Goal: Task Accomplishment & Management: Use online tool/utility

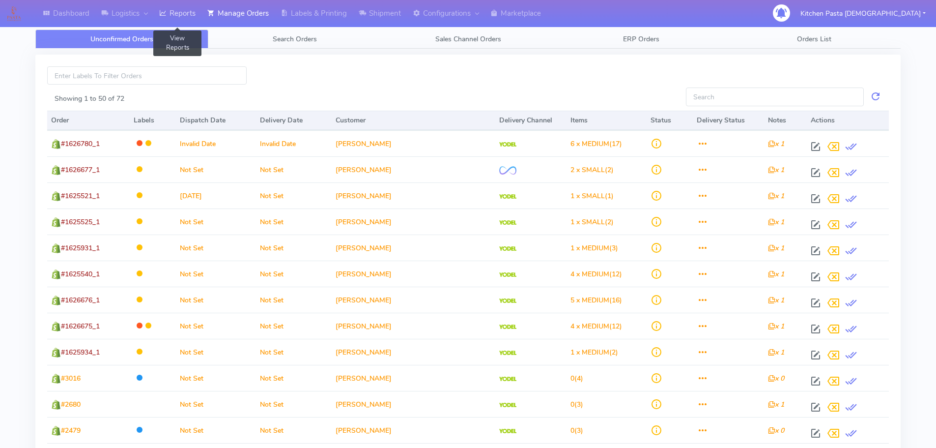
click at [176, 16] on link "Reports" at bounding box center [177, 13] width 48 height 27
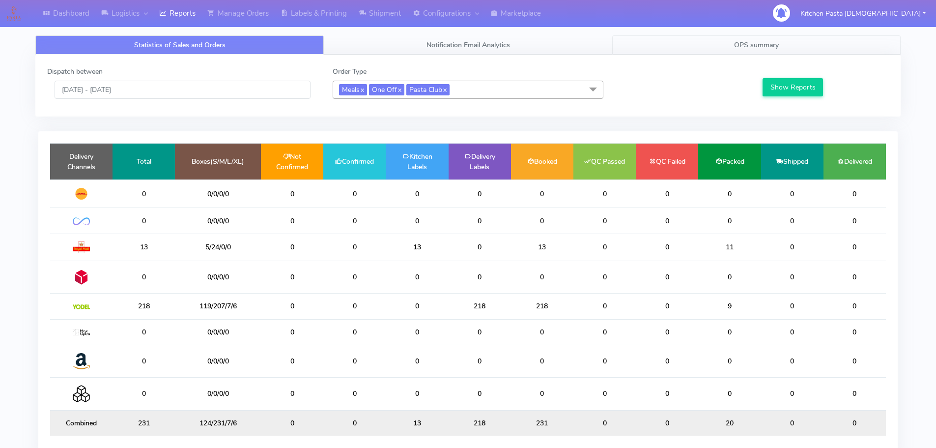
click at [765, 46] on span "OPS summary" at bounding box center [756, 44] width 45 height 9
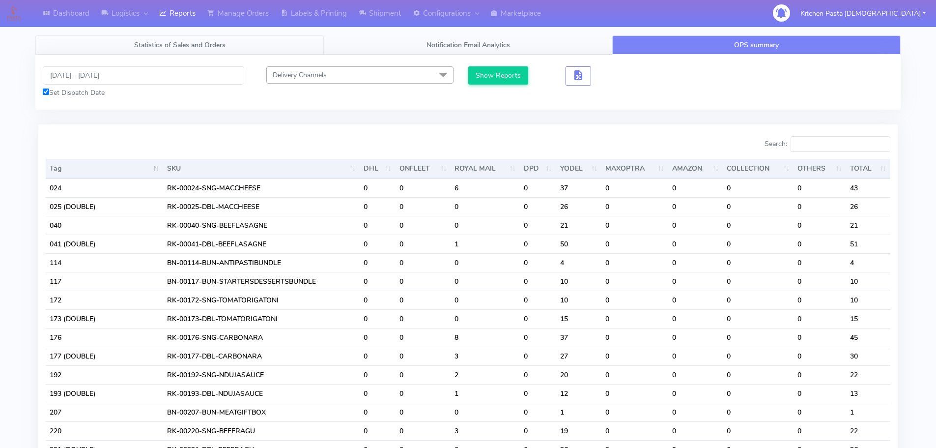
click at [155, 48] on span "Statistics of Sales and Orders" at bounding box center [179, 44] width 91 height 9
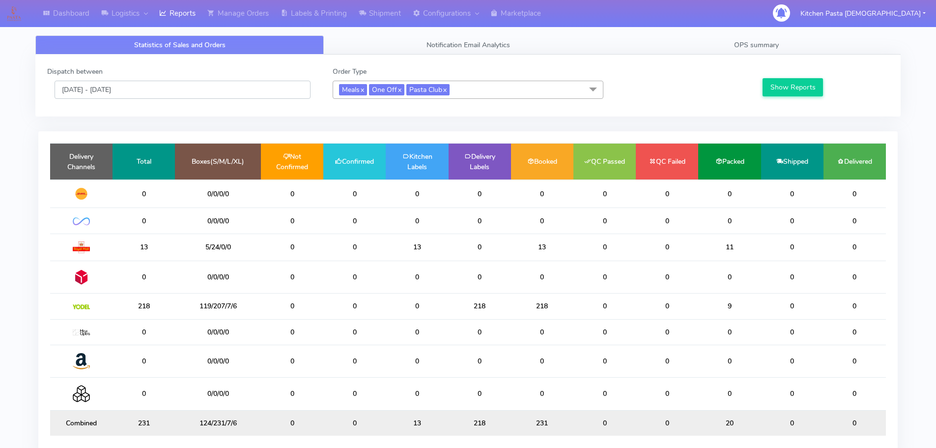
click at [127, 88] on input "[DATE] - [DATE]" at bounding box center [183, 90] width 256 height 18
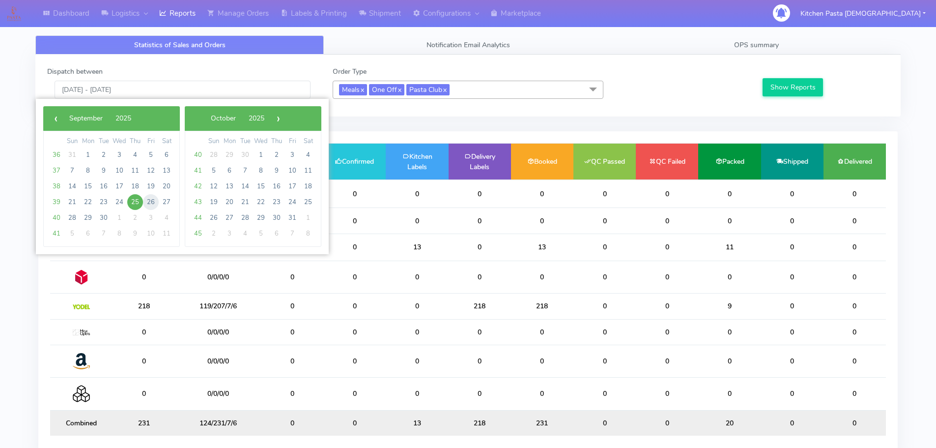
click at [152, 198] on span "26" at bounding box center [151, 202] width 16 height 16
type input "[DATE] - [DATE]"
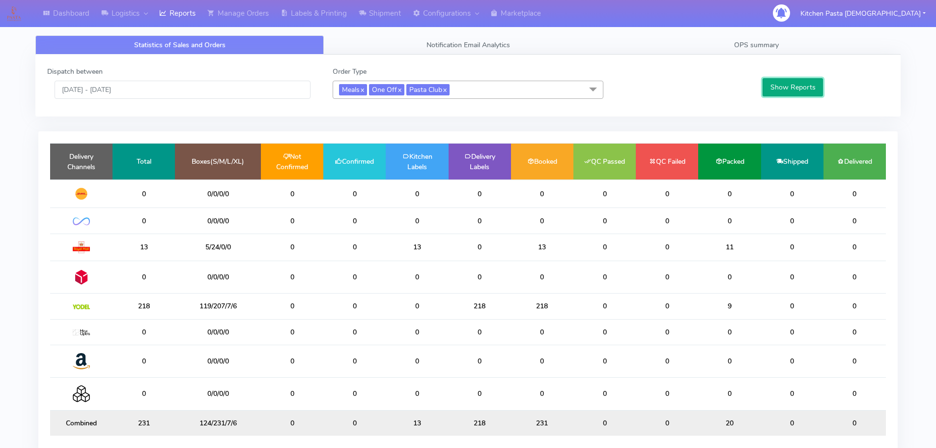
click at [797, 80] on button "Show Reports" at bounding box center [793, 87] width 60 height 18
click at [795, 45] on link "OPS summary" at bounding box center [756, 44] width 289 height 19
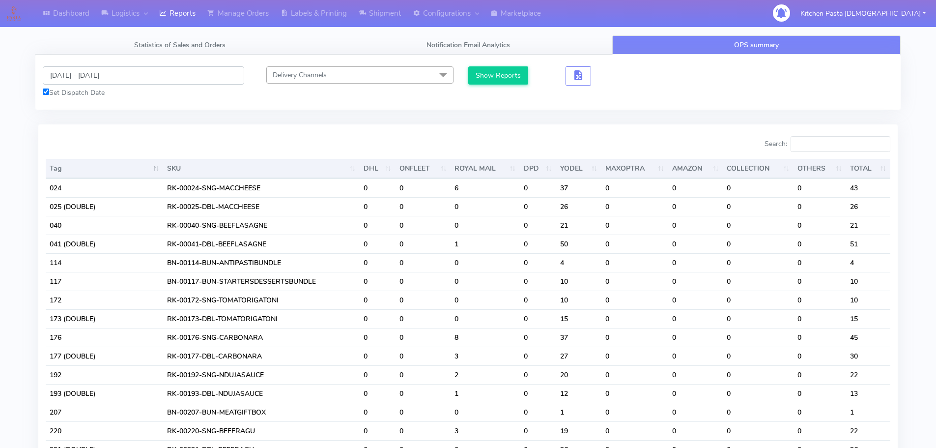
click at [85, 82] on input "[DATE] - [DATE]" at bounding box center [144, 75] width 202 height 18
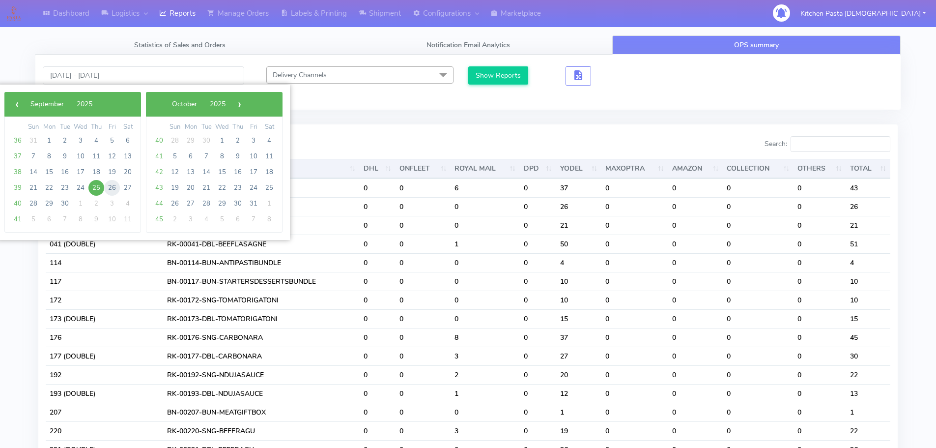
click at [115, 189] on span "26" at bounding box center [112, 188] width 16 height 16
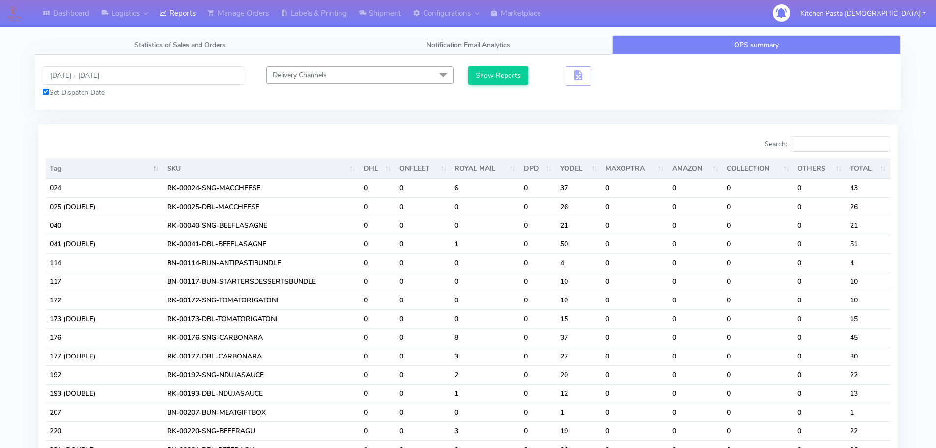
type input "[DATE] - [DATE]"
click at [503, 74] on button "Show Reports" at bounding box center [498, 75] width 60 height 18
drag, startPoint x: 140, startPoint y: 81, endPoint x: 124, endPoint y: 84, distance: 16.0
click at [140, 81] on input "[DATE] - [DATE]" at bounding box center [144, 75] width 202 height 18
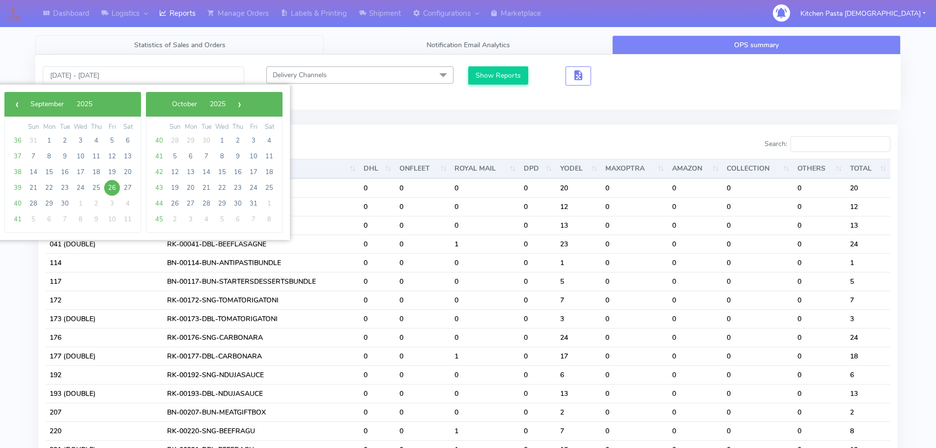
click at [176, 38] on link "Statistics of Sales and Orders" at bounding box center [179, 44] width 289 height 19
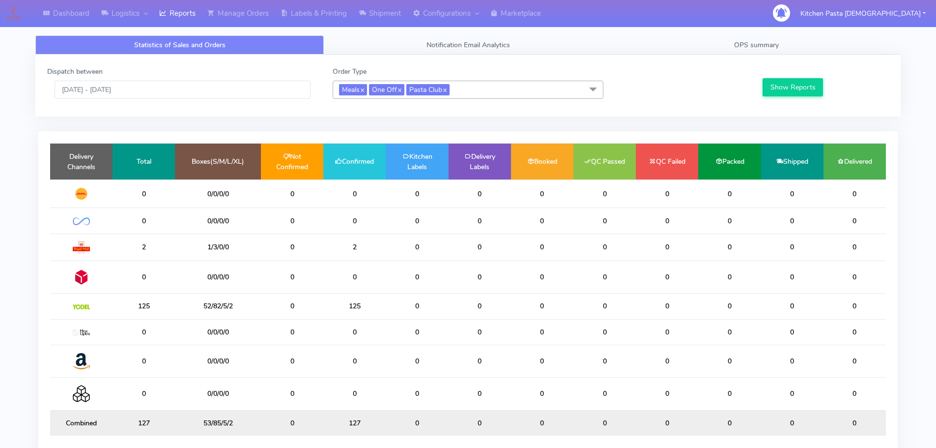
drag, startPoint x: 119, startPoint y: 78, endPoint x: 110, endPoint y: 98, distance: 22.0
click at [118, 81] on div "Dispatch between [DATE] - [DATE]" at bounding box center [183, 82] width 286 height 32
click at [108, 103] on div "Dispatch between [DATE] - [DATE] Order Type Meals x One Off x Pasta Club x Sele…" at bounding box center [468, 85] width 857 height 38
click at [113, 93] on input "[DATE] - [DATE]" at bounding box center [183, 90] width 256 height 18
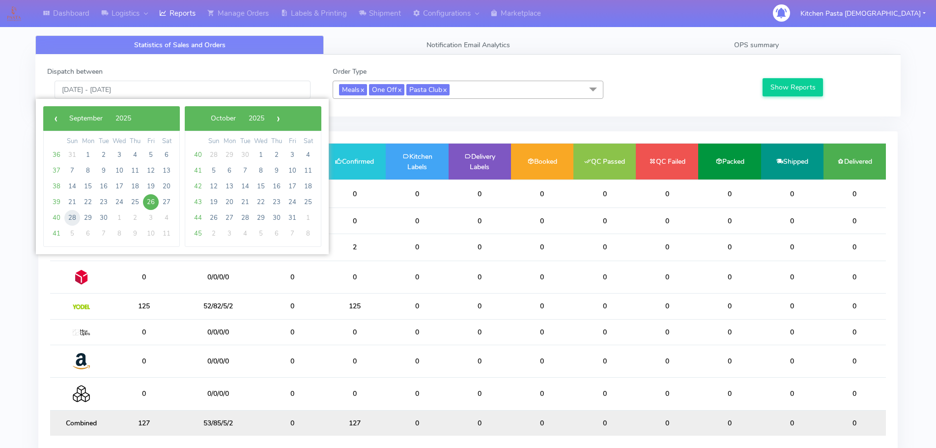
click at [75, 214] on span "28" at bounding box center [72, 218] width 16 height 16
type input "[DATE] - [DATE]"
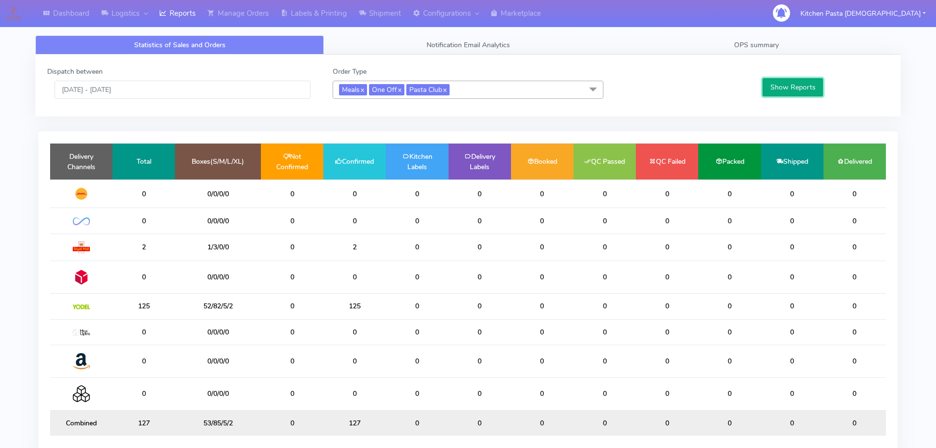
click at [795, 90] on button "Show Reports" at bounding box center [793, 87] width 60 height 18
click at [792, 90] on button "Show Reports" at bounding box center [793, 87] width 60 height 18
click at [791, 48] on link "OPS summary" at bounding box center [756, 44] width 289 height 19
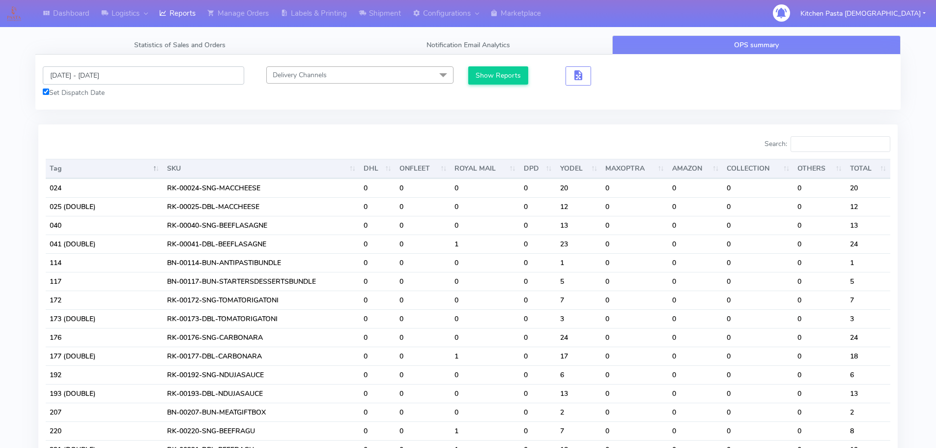
click at [73, 71] on input "[DATE] - [DATE]" at bounding box center [144, 75] width 202 height 18
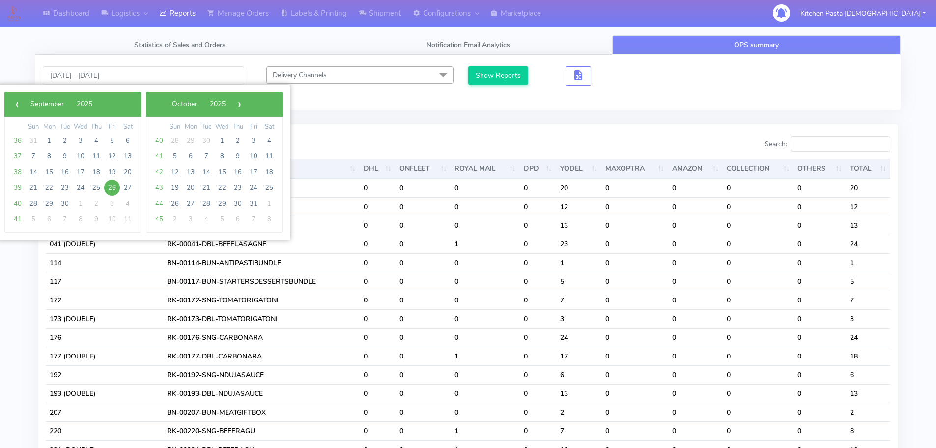
click at [111, 181] on span "26" at bounding box center [112, 188] width 16 height 16
click at [33, 205] on span "28" at bounding box center [34, 204] width 16 height 16
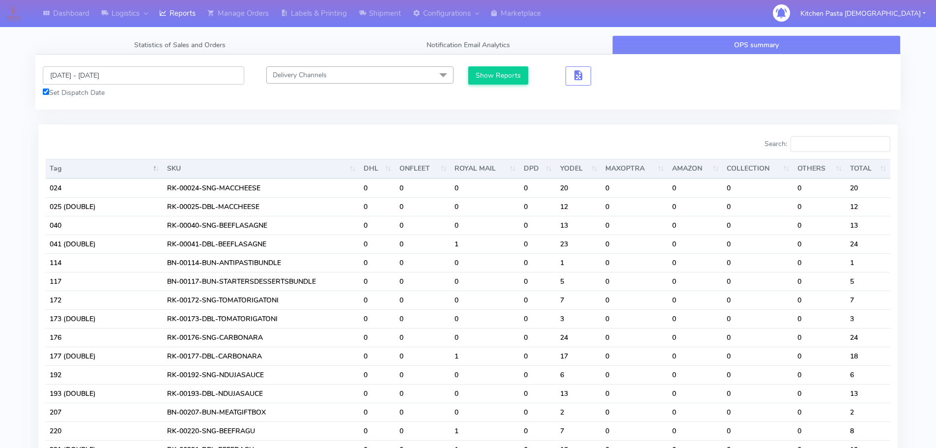
click at [114, 81] on input "[DATE] - [DATE]" at bounding box center [144, 75] width 202 height 18
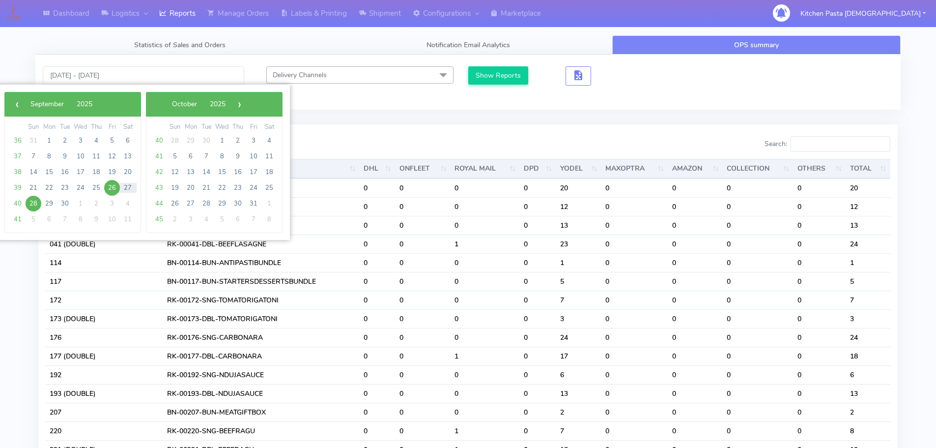
click at [33, 203] on span "28" at bounding box center [34, 204] width 16 height 16
type input "[DATE] - [DATE]"
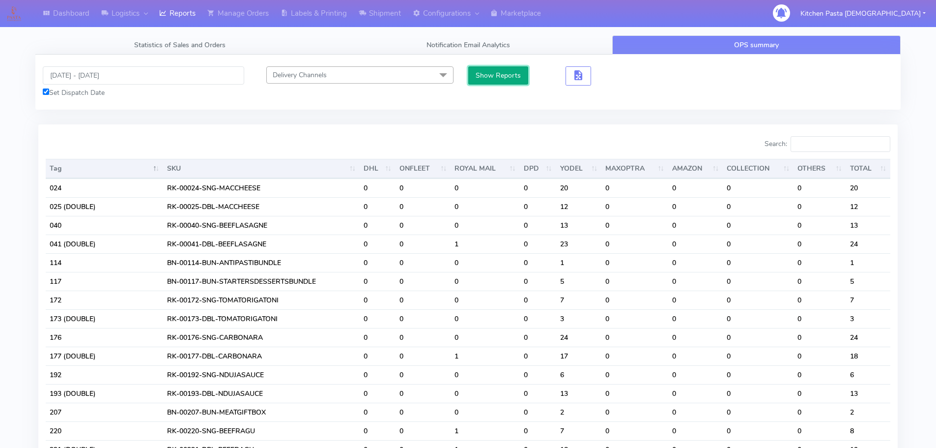
click at [500, 70] on button "Show Reports" at bounding box center [498, 75] width 60 height 18
click at [830, 139] on input "Search:" at bounding box center [841, 144] width 100 height 16
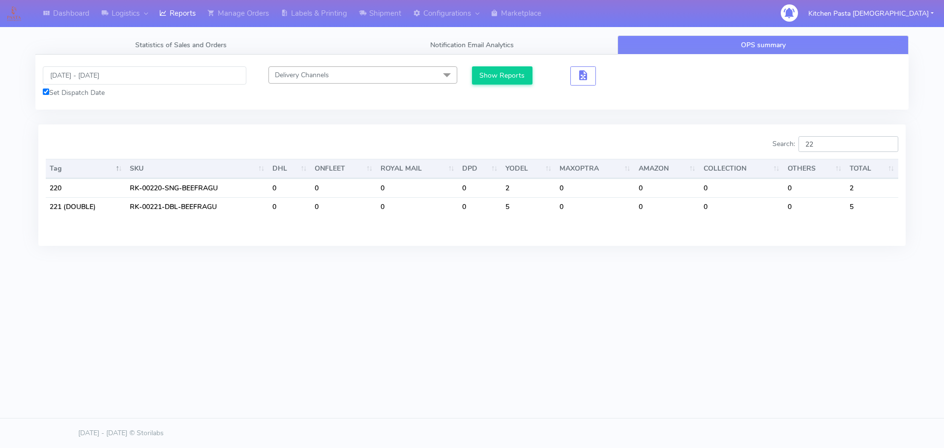
type input "2"
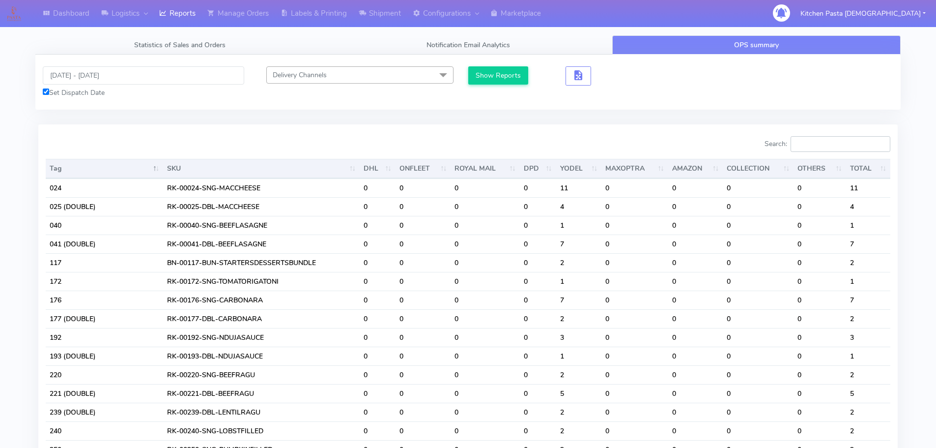
type input "1"
type input "5"
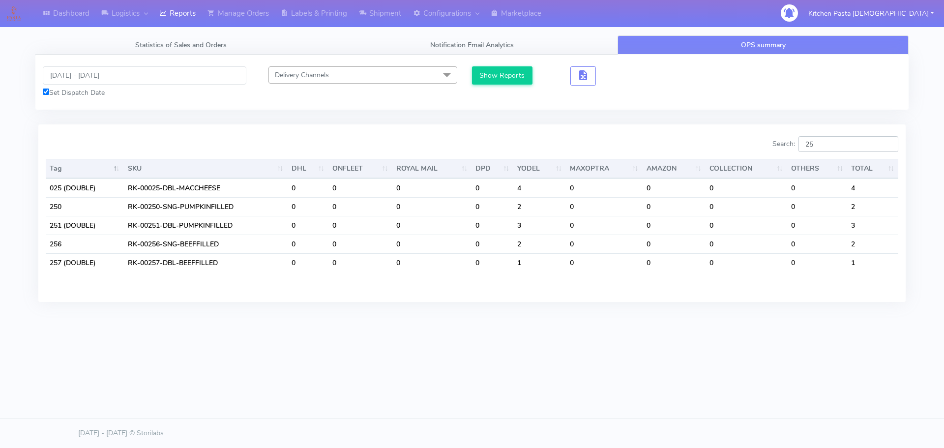
type input "2"
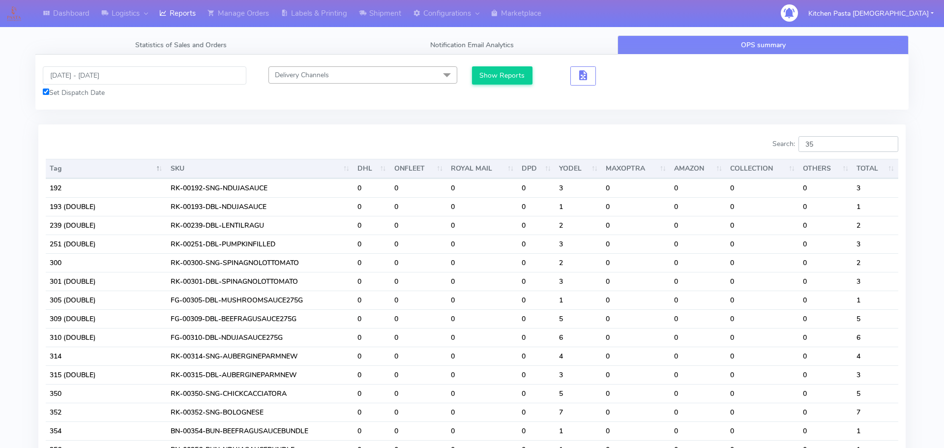
type input "3"
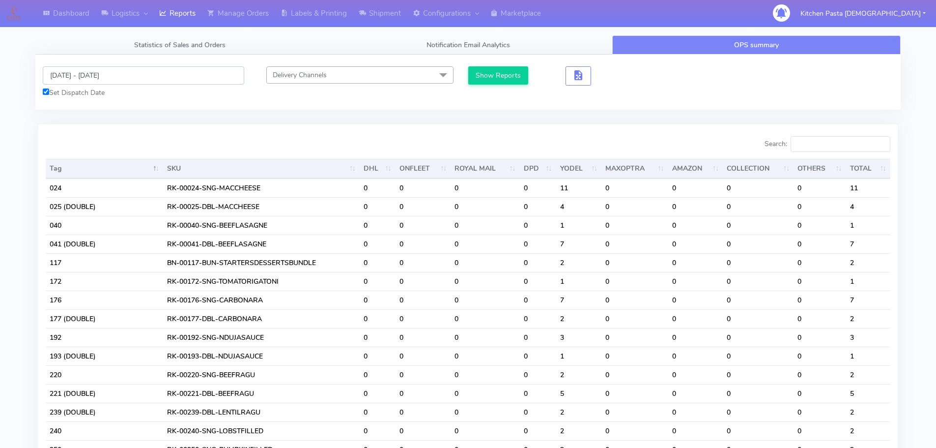
drag, startPoint x: 94, startPoint y: 71, endPoint x: 101, endPoint y: 80, distance: 11.3
click at [96, 73] on input "[DATE] - [DATE]" at bounding box center [144, 75] width 202 height 18
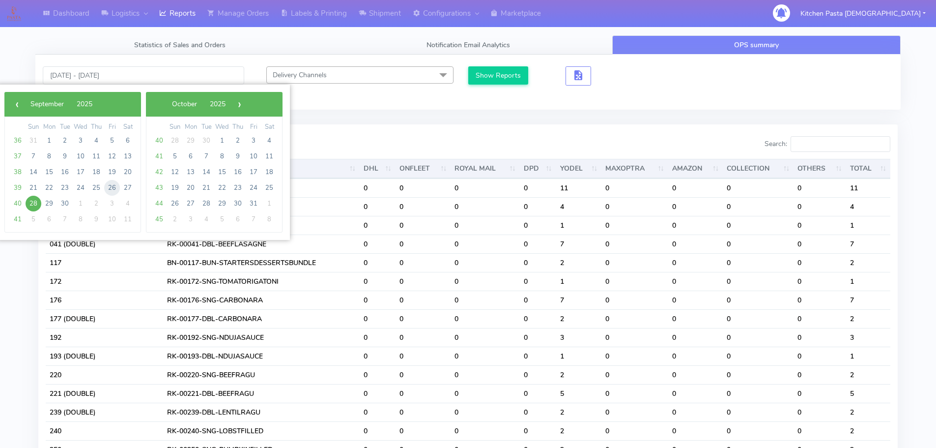
click at [111, 184] on span "26" at bounding box center [112, 188] width 16 height 16
click at [33, 204] on span "28" at bounding box center [34, 204] width 16 height 16
type input "[DATE] - [DATE]"
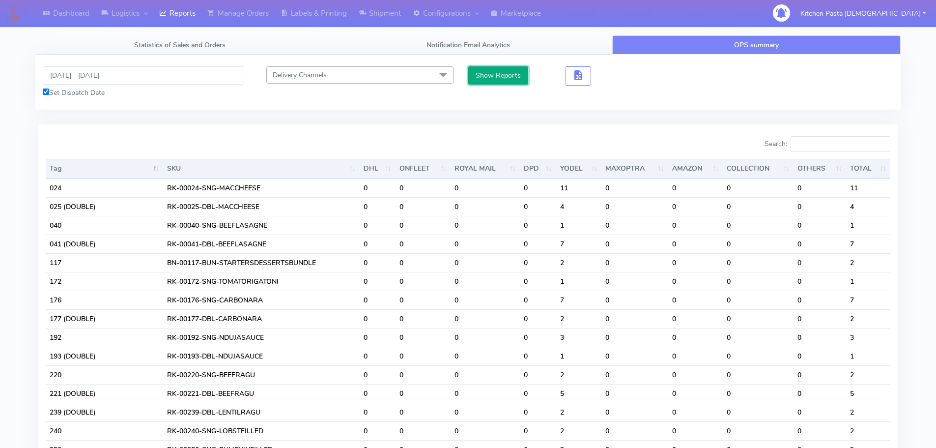
click at [505, 80] on button "Show Reports" at bounding box center [498, 75] width 60 height 18
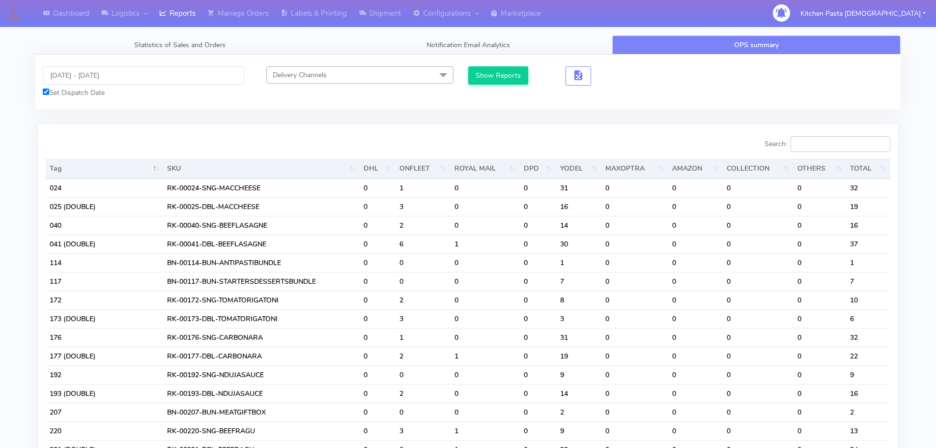
click at [825, 143] on input "Search:" at bounding box center [841, 144] width 100 height 16
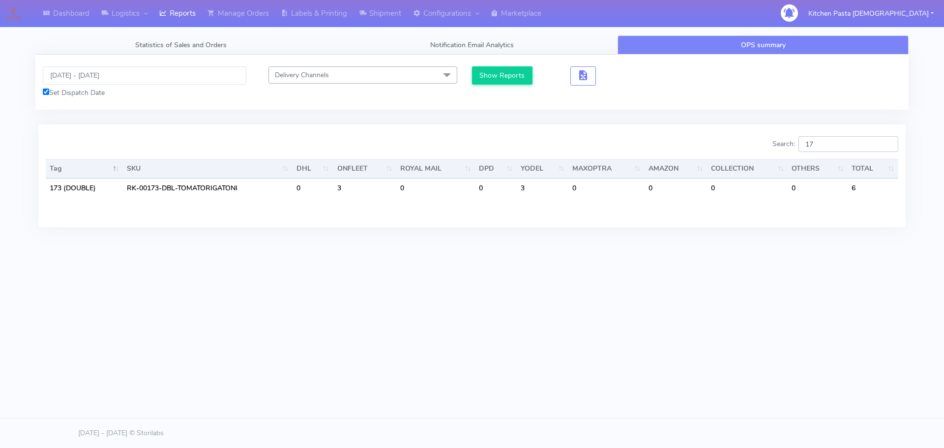
type input "1"
type input "177"
click at [81, 73] on input "[DATE] - [DATE]" at bounding box center [145, 75] width 204 height 18
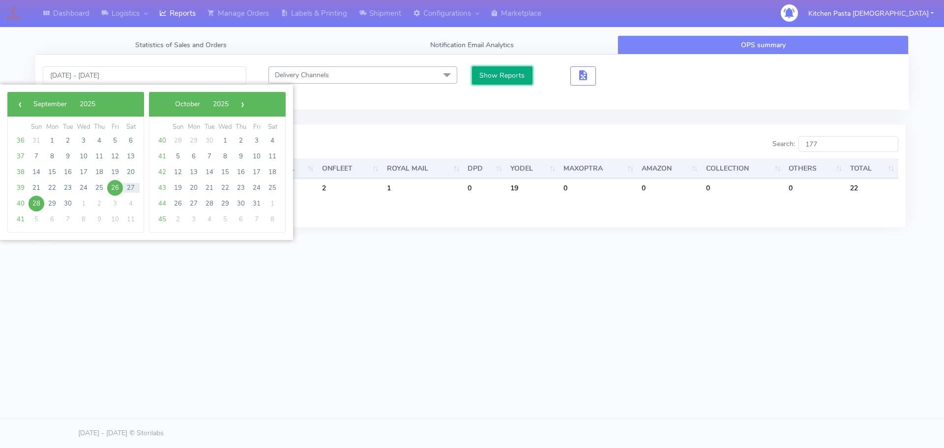
click at [512, 70] on button "Show Reports" at bounding box center [502, 75] width 60 height 18
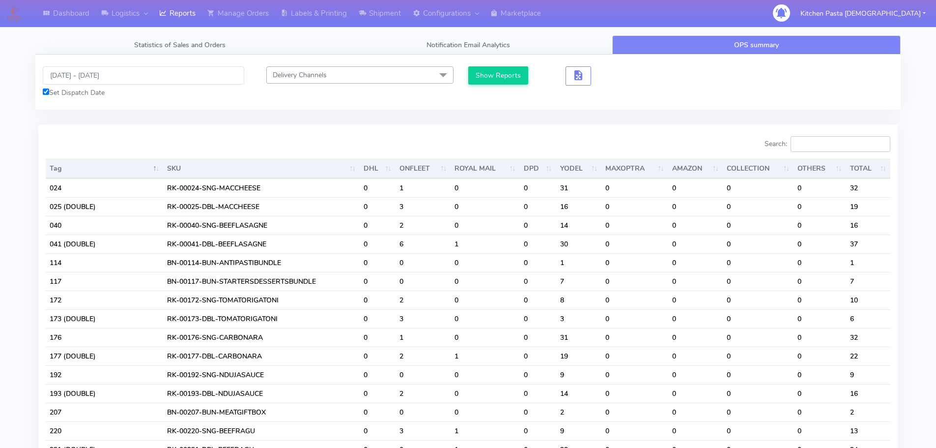
click at [823, 139] on input "Search:" at bounding box center [841, 144] width 100 height 16
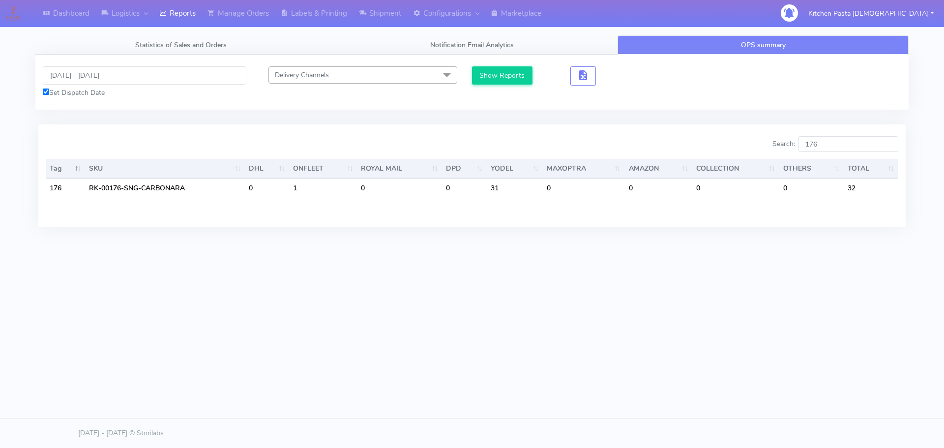
click at [479, 303] on div "Dashboard Logistics [GEOGRAPHIC_DATA] Logistics Reports Manage Orders Labels & …" at bounding box center [472, 179] width 944 height 358
click at [840, 138] on input "176" at bounding box center [848, 144] width 100 height 16
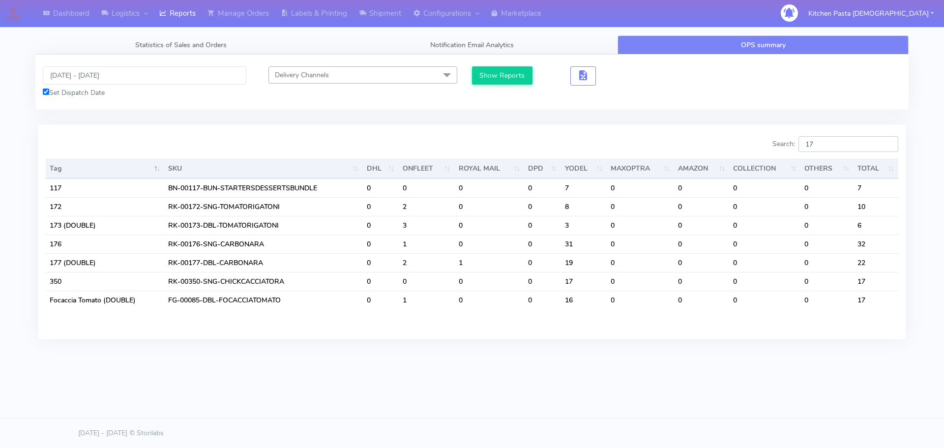
type input "177"
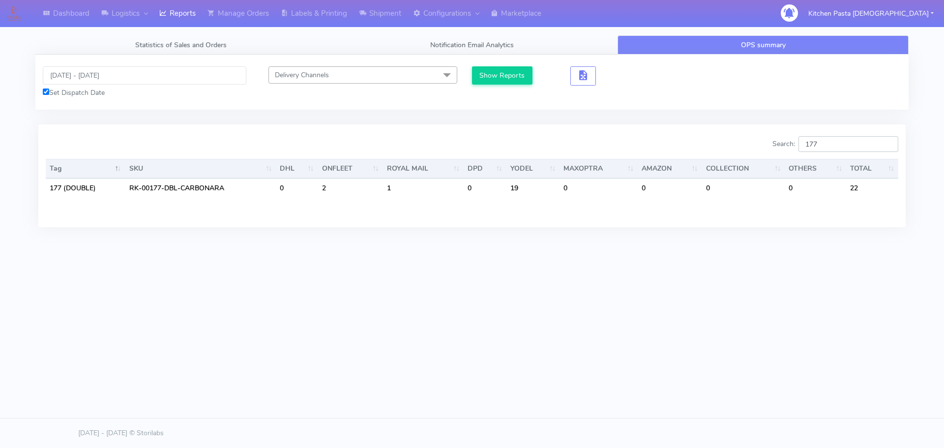
drag, startPoint x: 840, startPoint y: 144, endPoint x: 773, endPoint y: 144, distance: 66.9
click at [773, 144] on div "Search: 177" at bounding box center [688, 146] width 419 height 20
drag, startPoint x: 503, startPoint y: 315, endPoint x: 517, endPoint y: 306, distance: 16.0
click at [503, 315] on div "Dashboard Logistics [GEOGRAPHIC_DATA] Logistics Reports Manage Orders Labels & …" at bounding box center [472, 179] width 944 height 358
click at [830, 144] on input "192" at bounding box center [848, 144] width 100 height 16
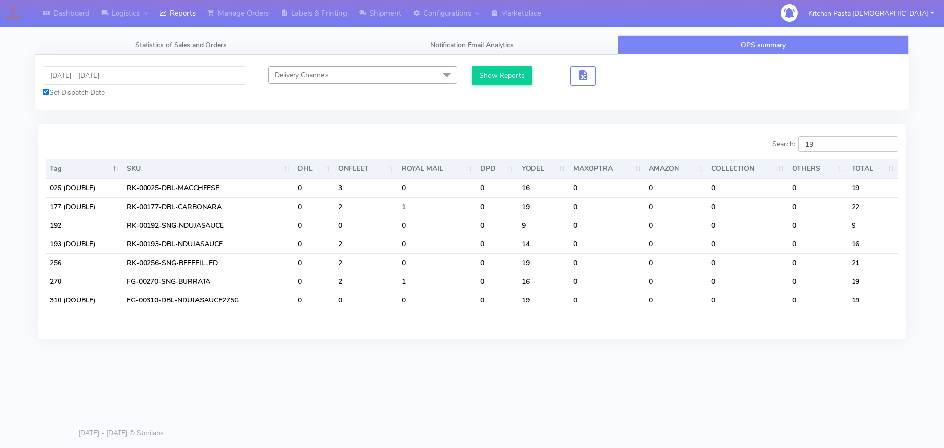
type input "1"
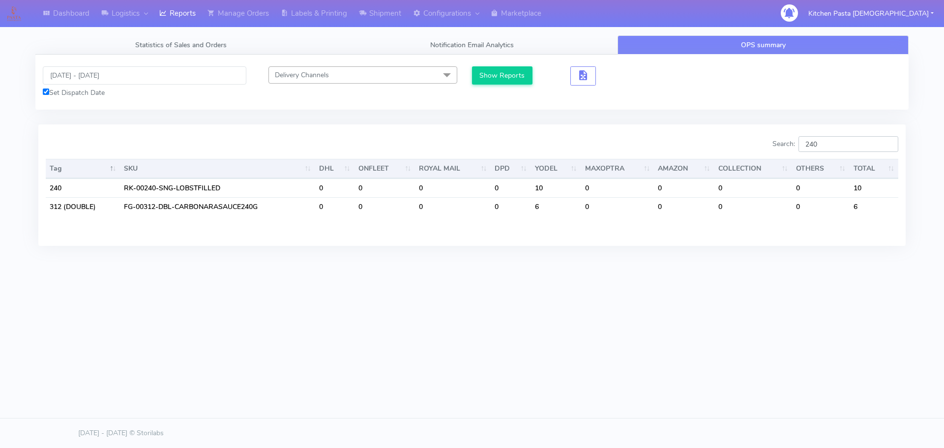
type input "240"
click at [234, 10] on link "Manage Orders" at bounding box center [238, 13] width 73 height 27
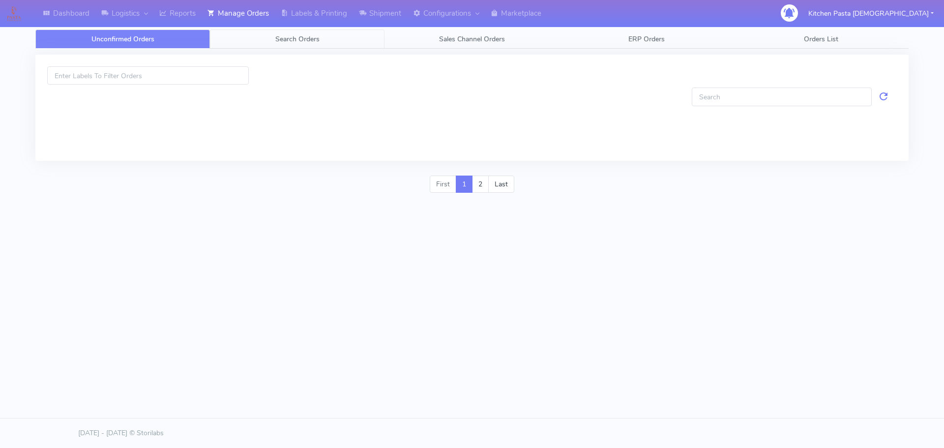
click at [259, 41] on link "Search Orders" at bounding box center [297, 38] width 175 height 19
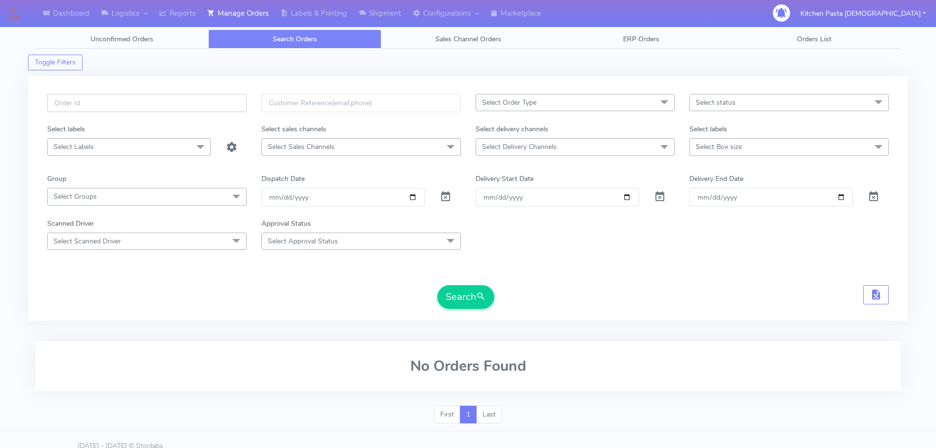
click at [60, 103] on input "text" at bounding box center [147, 103] width 200 height 18
type input "1491"
click at [437, 285] on button "Search" at bounding box center [465, 297] width 57 height 24
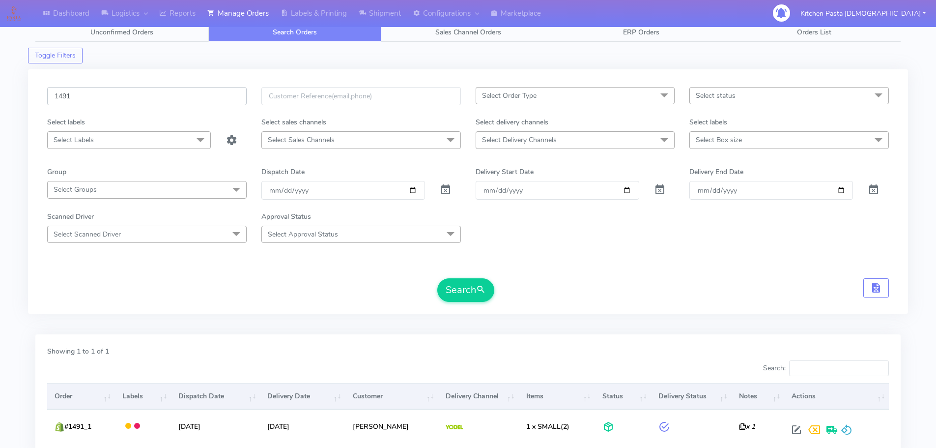
scroll to position [86, 0]
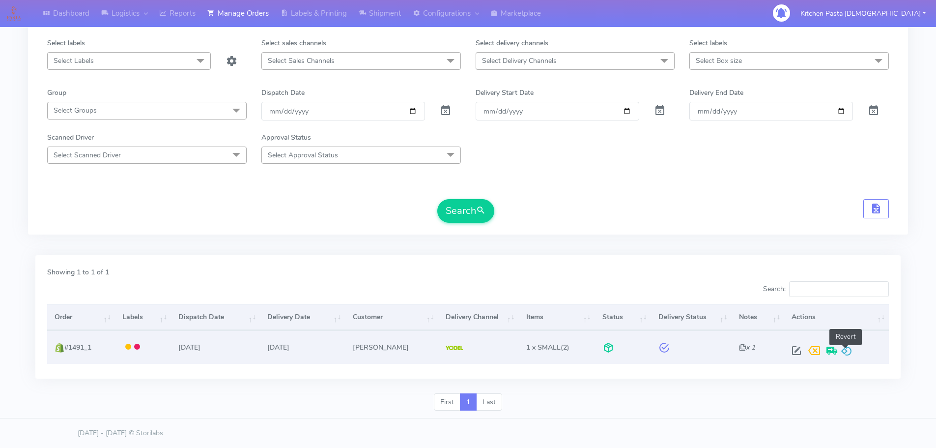
click at [850, 353] on span at bounding box center [847, 352] width 12 height 9
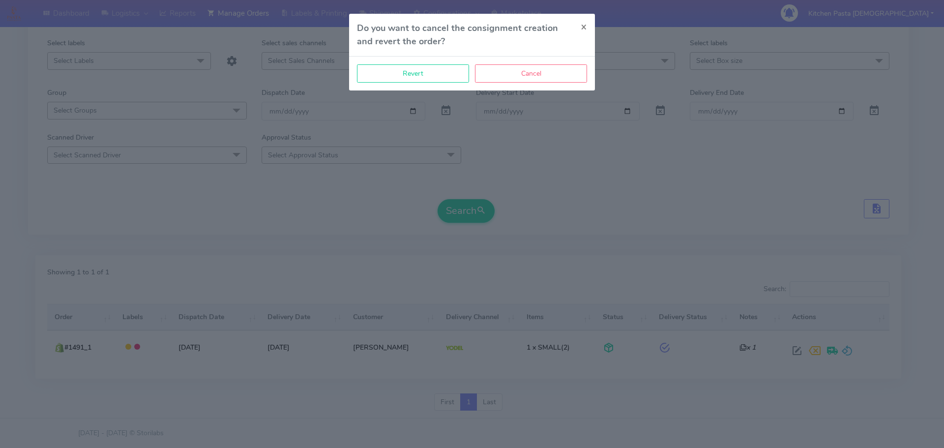
click at [406, 84] on div "Revert Cancel" at bounding box center [472, 74] width 246 height 34
click at [409, 83] on div "Revert Cancel" at bounding box center [472, 74] width 246 height 34
click at [418, 73] on button "Revert" at bounding box center [413, 73] width 112 height 18
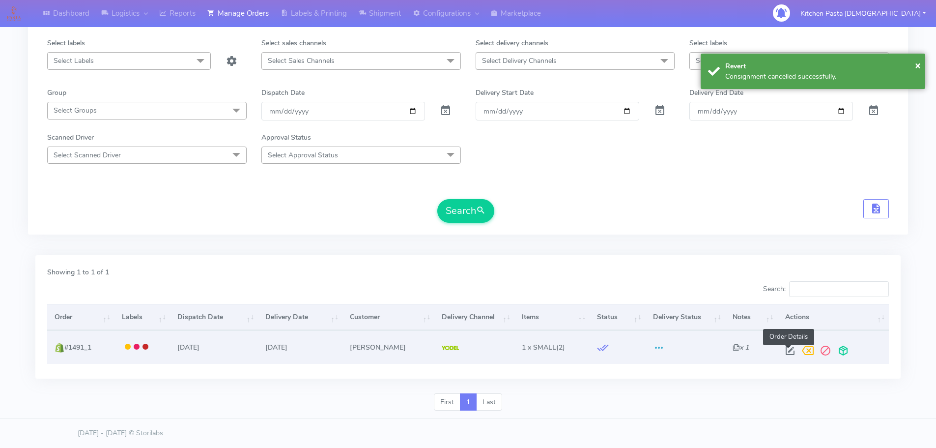
click at [786, 353] on span at bounding box center [791, 352] width 18 height 9
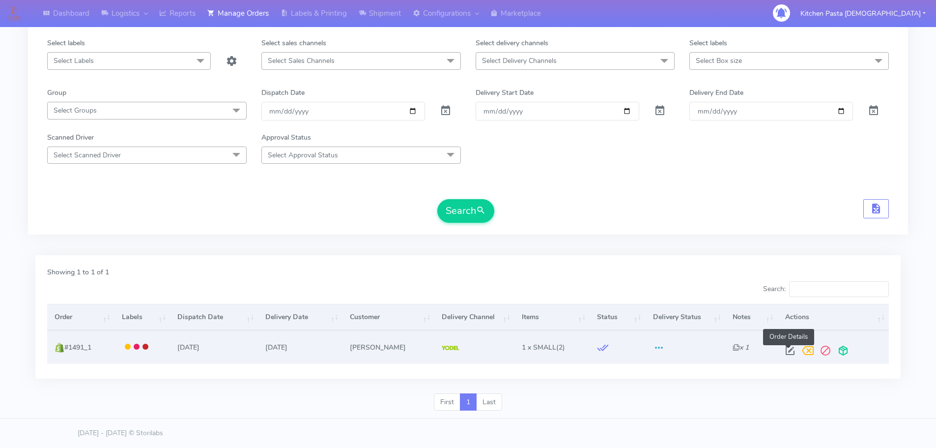
select select "5"
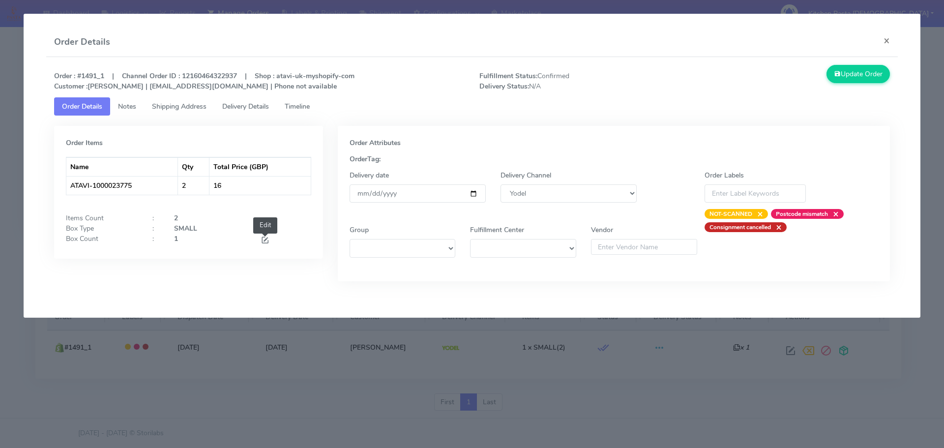
click at [264, 237] on span at bounding box center [265, 240] width 9 height 9
type input "2"
click at [233, 239] on input "2" at bounding box center [210, 242] width 72 height 18
click at [861, 72] on button "Update Order" at bounding box center [858, 74] width 64 height 18
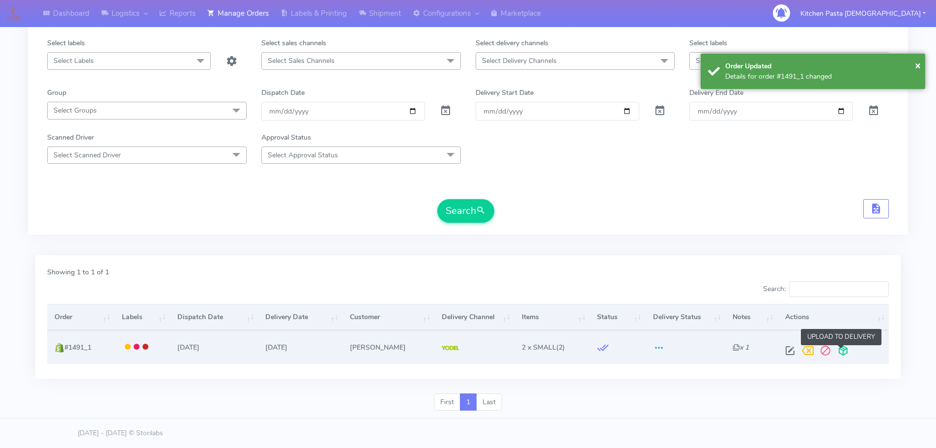
click at [841, 348] on span at bounding box center [844, 352] width 18 height 9
click at [807, 357] on span at bounding box center [805, 352] width 18 height 9
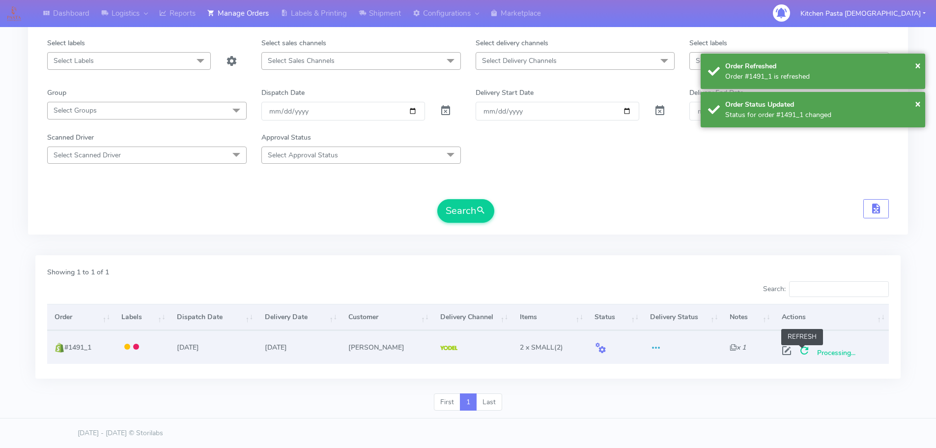
click at [801, 352] on span at bounding box center [805, 352] width 18 height 9
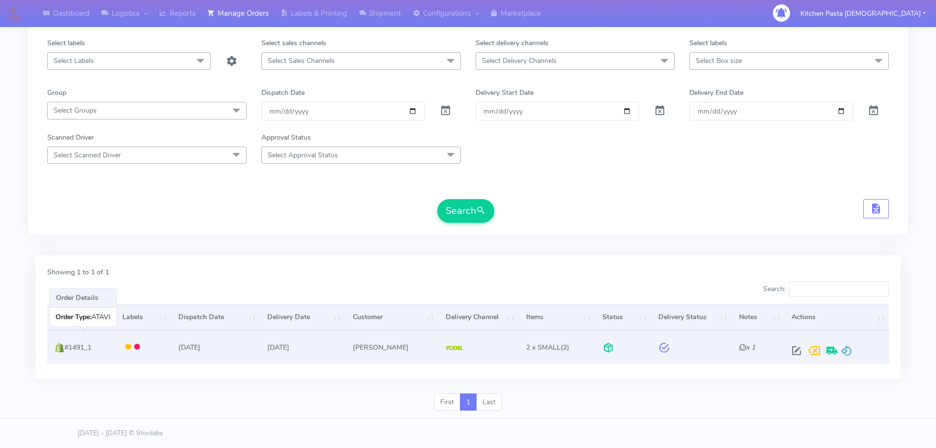
drag, startPoint x: 95, startPoint y: 352, endPoint x: 66, endPoint y: 349, distance: 29.2
click at [66, 349] on td "#1491_1" at bounding box center [81, 346] width 68 height 33
copy span "#1491_1"
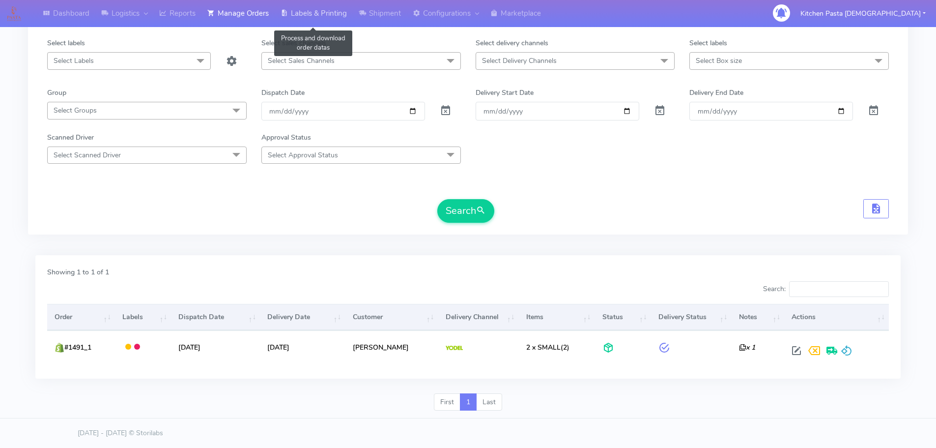
click at [317, 15] on link "Labels & Printing" at bounding box center [314, 13] width 78 height 27
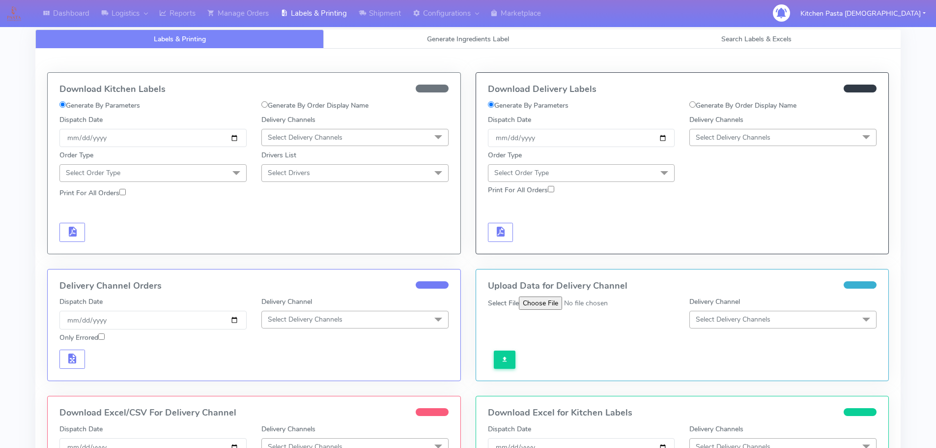
click at [702, 103] on label "Generate By Order Display Name" at bounding box center [743, 105] width 107 height 10
click at [696, 103] on input "Generate By Order Display Name" at bounding box center [693, 104] width 6 height 6
radio input "true"
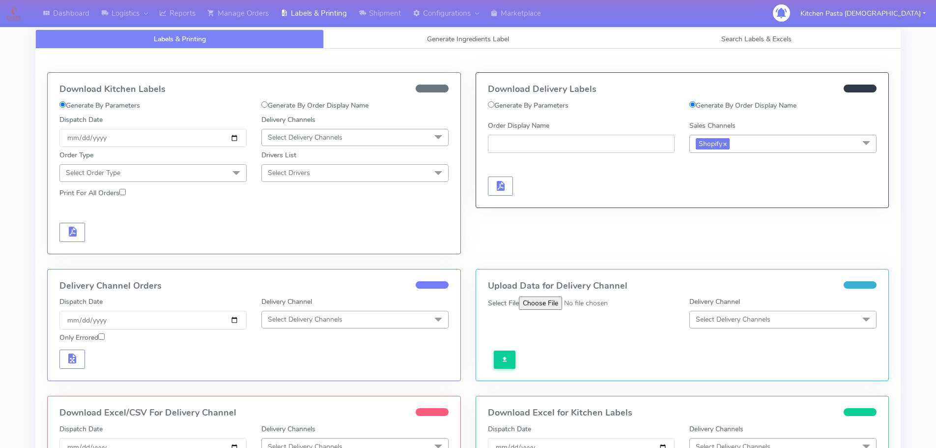
paste input "#1491_1"
type input "#1491_1"
click at [498, 176] on div "Generate Delivery Labels" at bounding box center [582, 176] width 202 height 40
click at [508, 189] on button "button" at bounding box center [501, 185] width 26 height 19
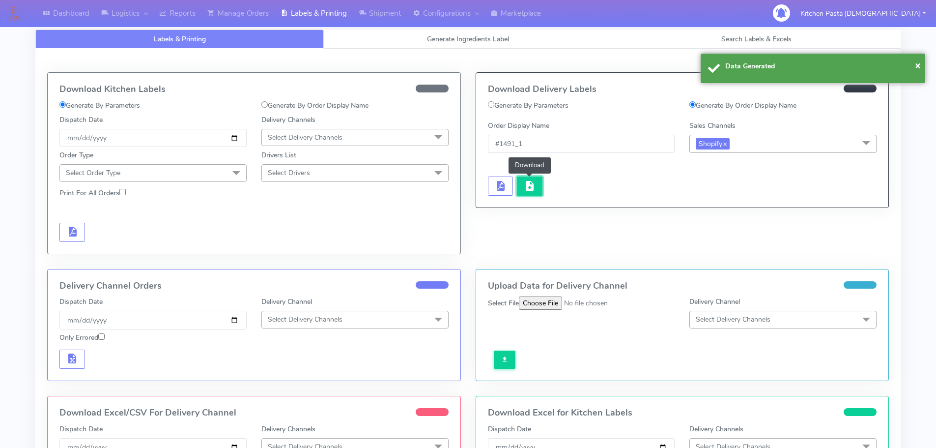
click at [535, 188] on span "button" at bounding box center [530, 187] width 12 height 9
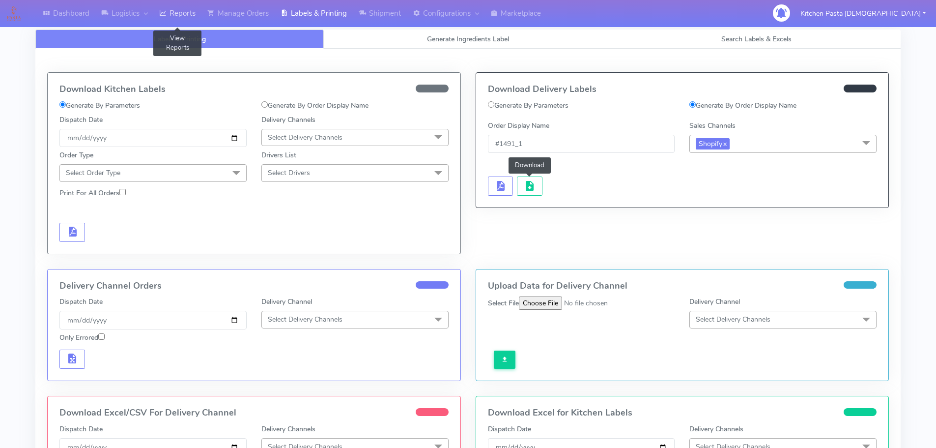
click at [181, 15] on link "Reports" at bounding box center [177, 13] width 48 height 27
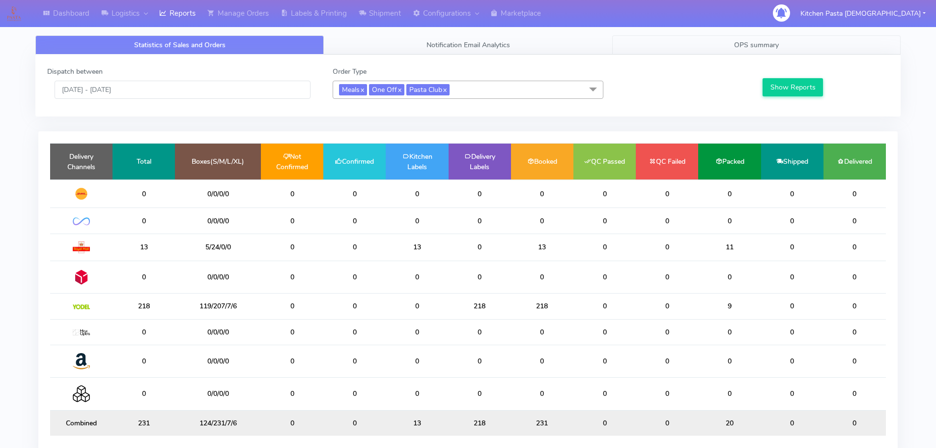
click at [707, 45] on link "OPS summary" at bounding box center [756, 44] width 289 height 19
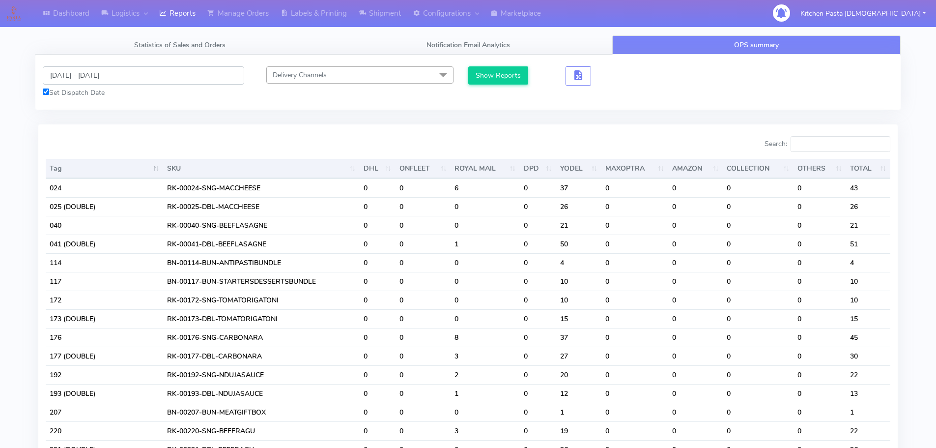
click at [107, 71] on input "[DATE] - [DATE]" at bounding box center [144, 75] width 202 height 18
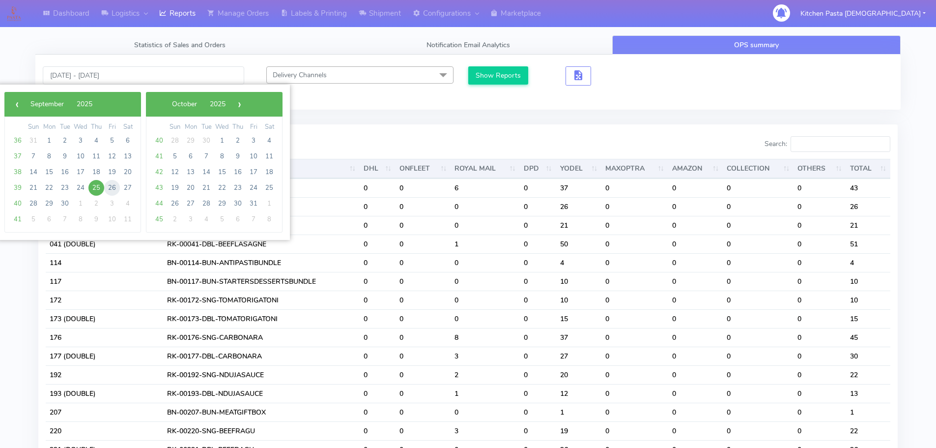
click at [113, 187] on span "26" at bounding box center [112, 188] width 16 height 16
click at [34, 203] on span "28" at bounding box center [34, 204] width 16 height 16
type input "[DATE] - [DATE]"
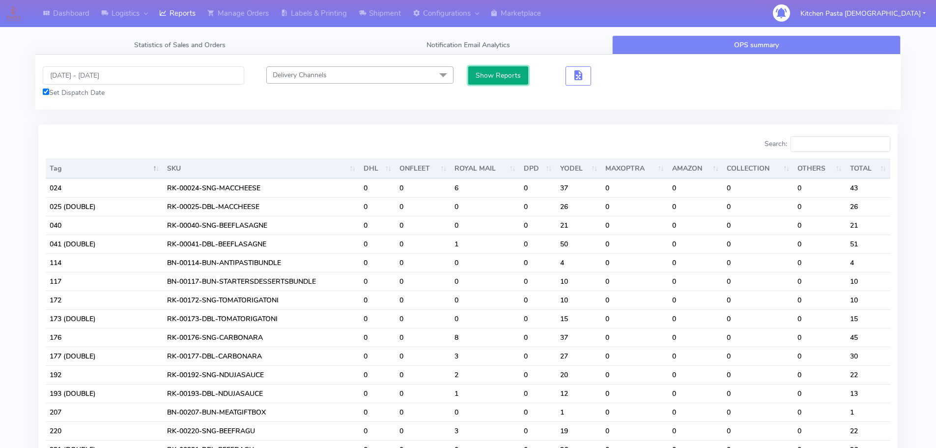
click at [494, 72] on button "Show Reports" at bounding box center [498, 75] width 60 height 18
click at [822, 146] on input "Search:" at bounding box center [841, 144] width 100 height 16
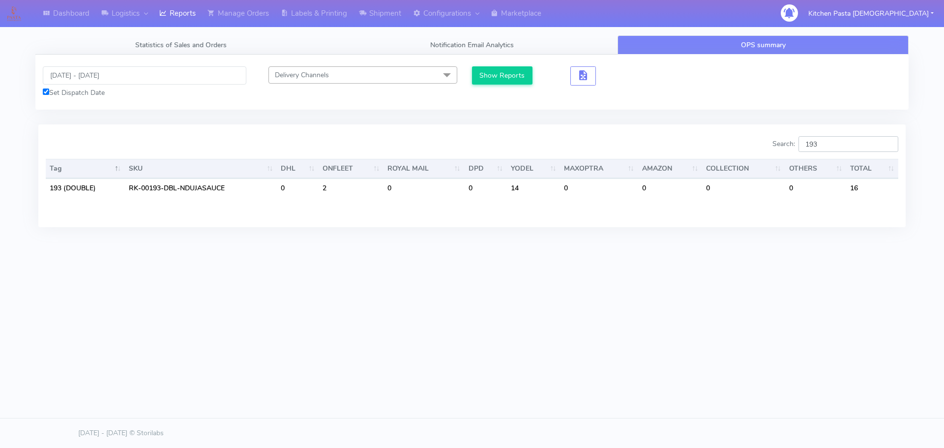
click at [837, 139] on input "193" at bounding box center [848, 144] width 100 height 16
type input "1"
type input "241"
drag, startPoint x: 838, startPoint y: 140, endPoint x: 716, endPoint y: 142, distance: 122.4
click at [716, 142] on div "Search: 241" at bounding box center [688, 146] width 419 height 20
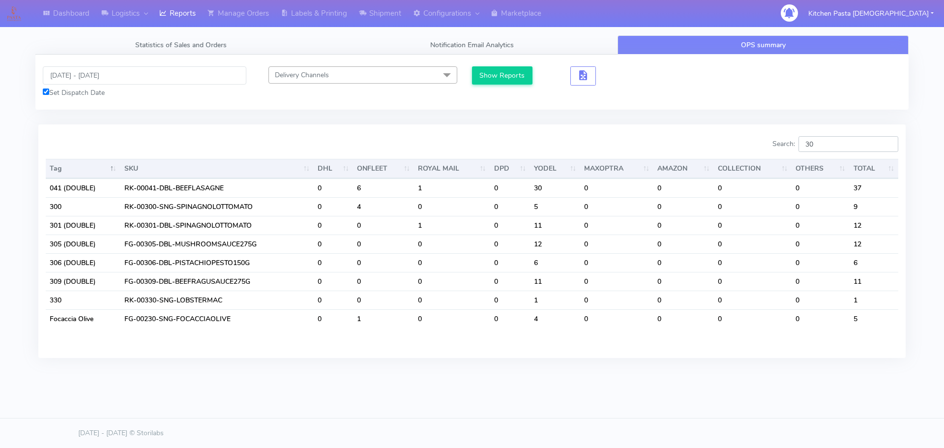
type input "3"
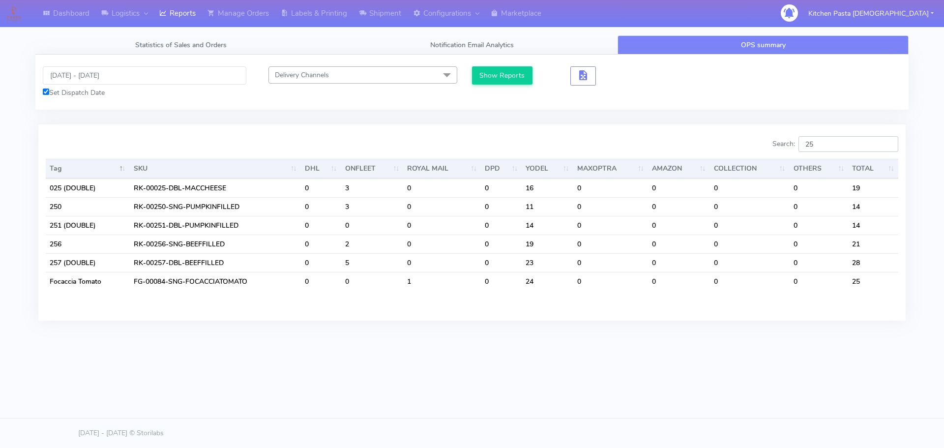
type input "2"
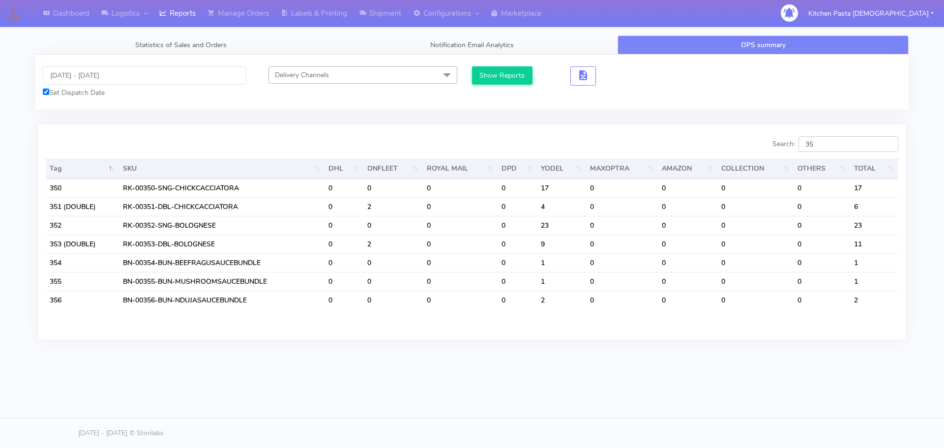
type input "3"
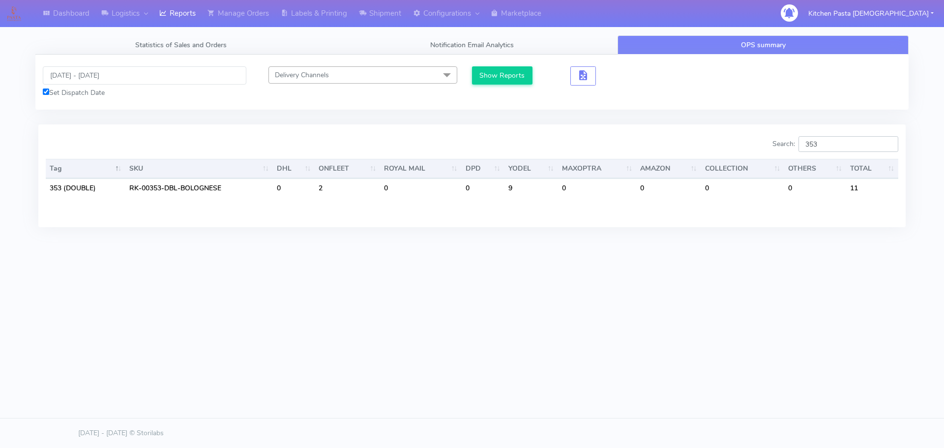
type input "353"
drag, startPoint x: 825, startPoint y: 144, endPoint x: 775, endPoint y: 146, distance: 50.2
click at [775, 146] on div "Search: 353" at bounding box center [688, 146] width 419 height 20
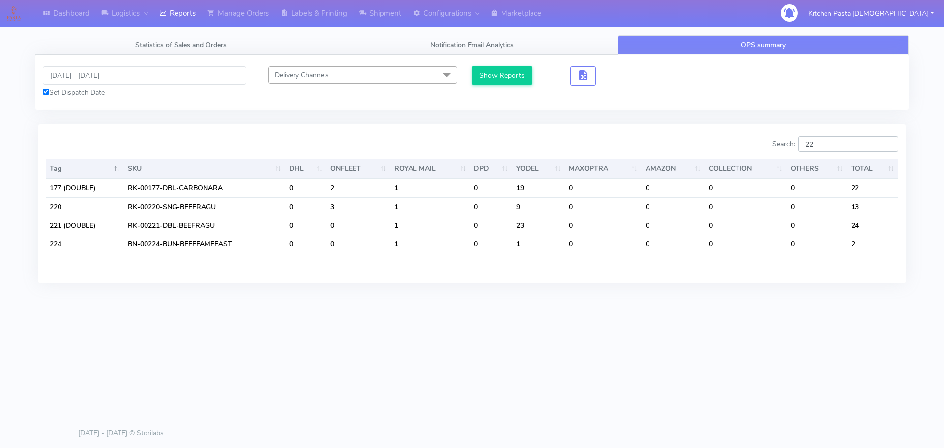
type input "2"
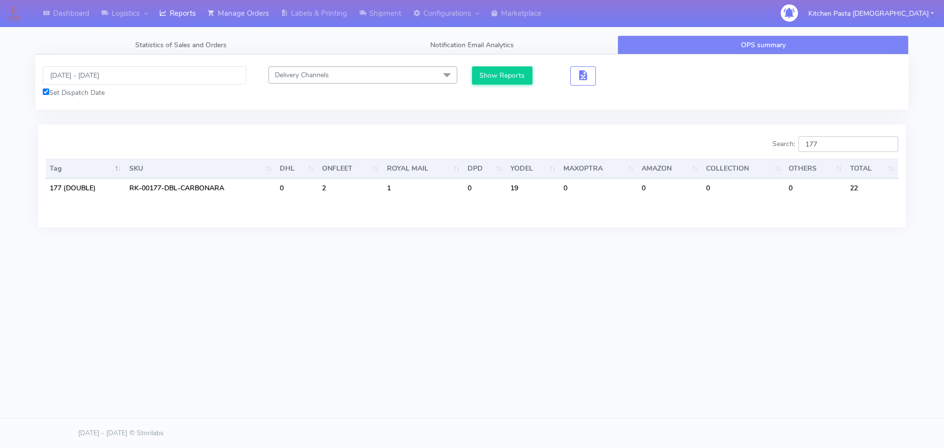
type input "177"
drag, startPoint x: 851, startPoint y: 144, endPoint x: 766, endPoint y: 144, distance: 84.5
click at [766, 144] on div "Search: 177" at bounding box center [688, 146] width 419 height 20
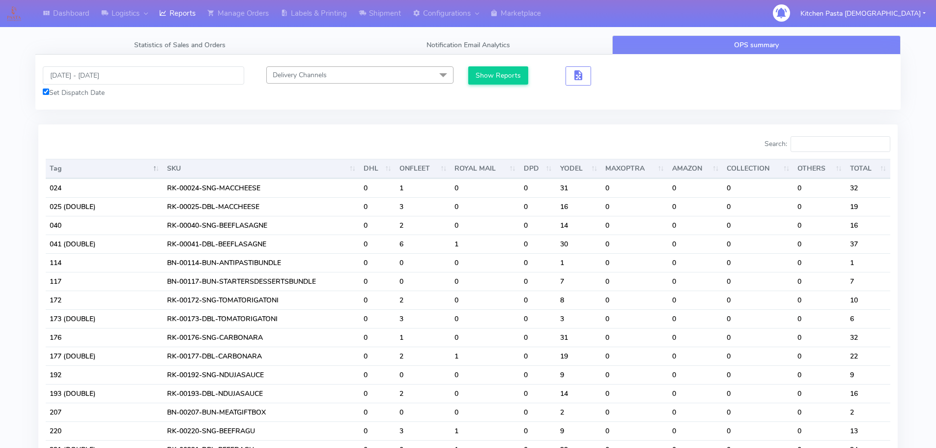
click at [730, 151] on div "Search:" at bounding box center [683, 146] width 415 height 20
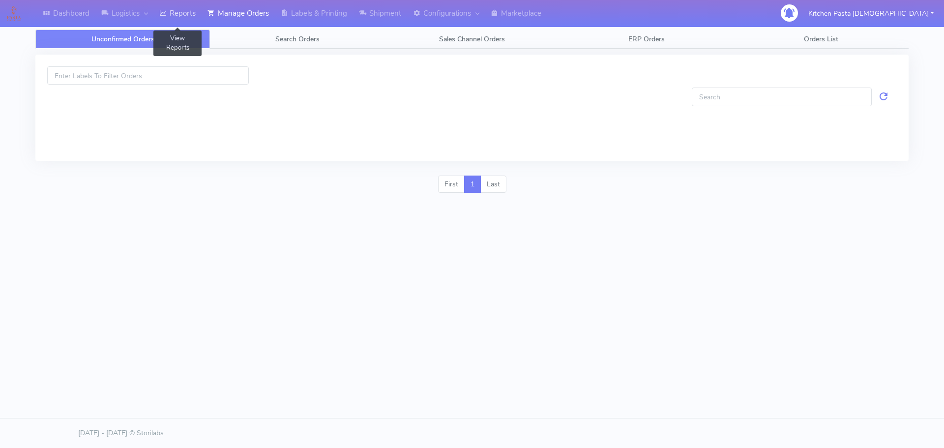
click at [184, 16] on link "Reports" at bounding box center [177, 13] width 48 height 27
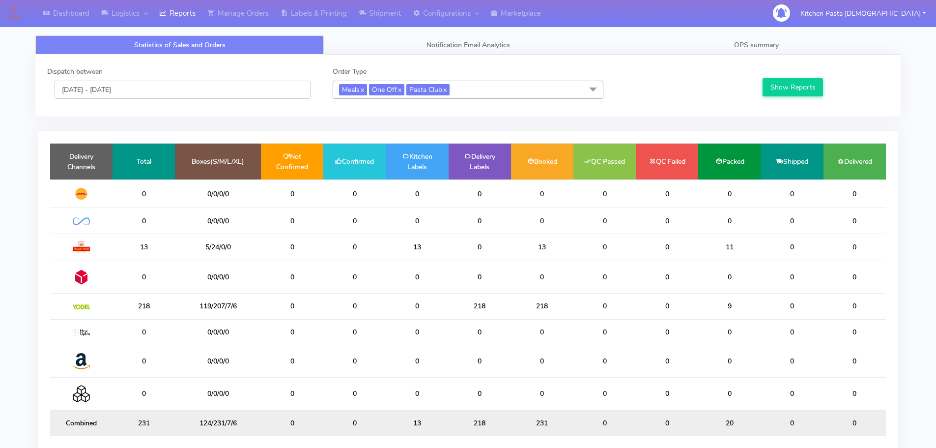
click at [99, 93] on input "[DATE] - [DATE]" at bounding box center [183, 90] width 256 height 18
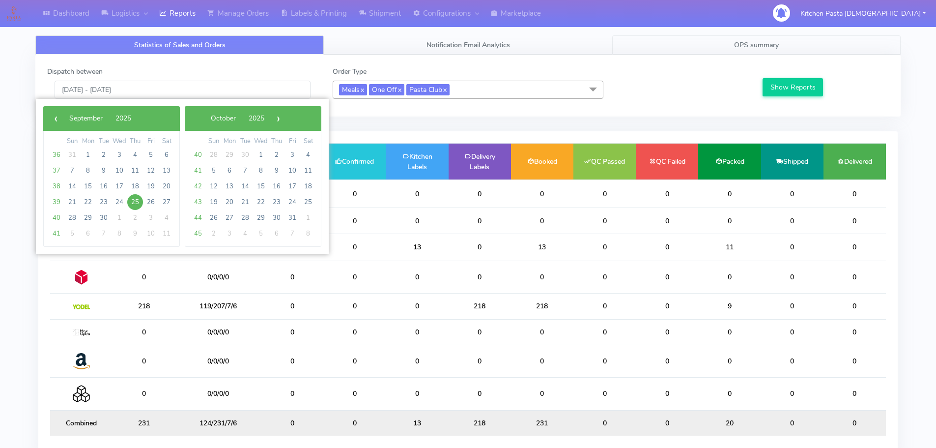
click at [739, 48] on span "OPS summary" at bounding box center [756, 44] width 45 height 9
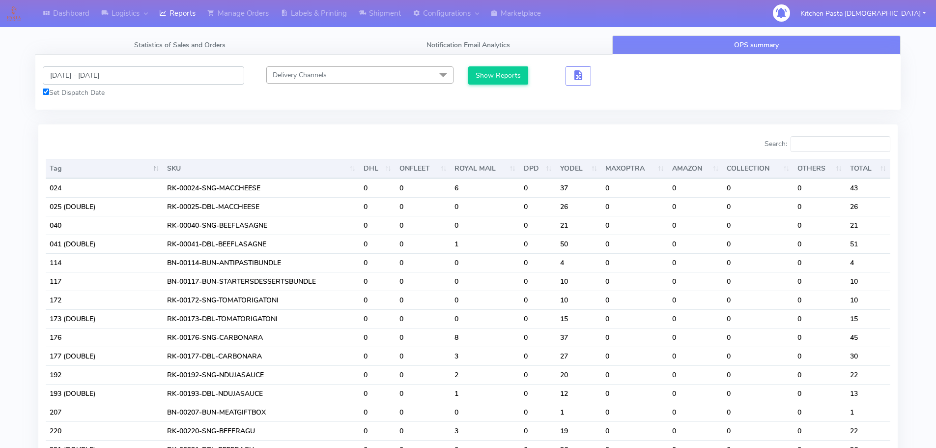
click at [86, 79] on input "[DATE] - [DATE]" at bounding box center [144, 75] width 202 height 18
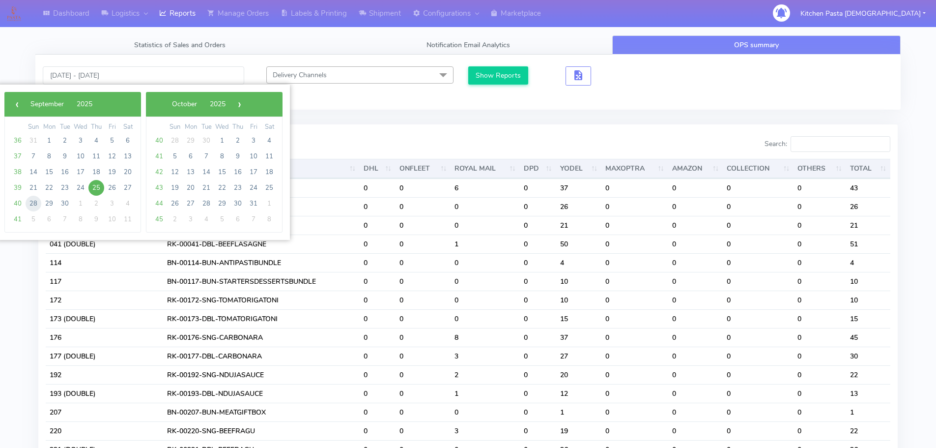
click at [35, 205] on span "28" at bounding box center [34, 204] width 16 height 16
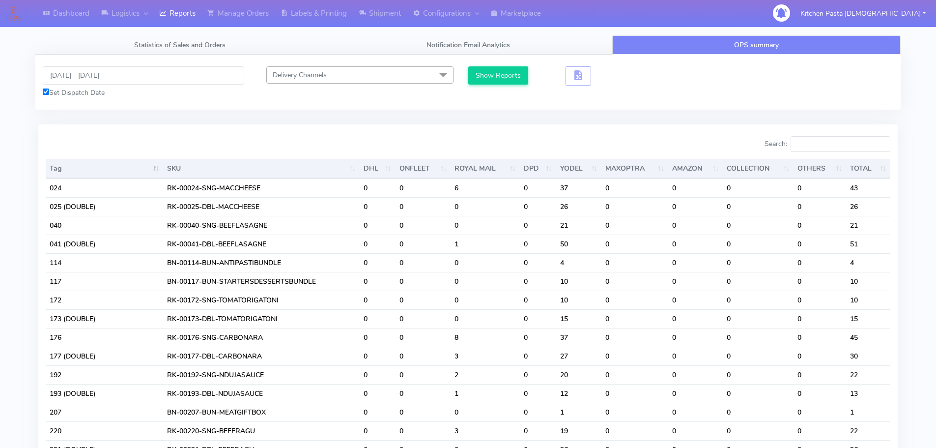
type input "[DATE] - [DATE]"
click at [510, 74] on button "Show Reports" at bounding box center [498, 75] width 60 height 18
click at [818, 148] on input "Search:" at bounding box center [841, 144] width 100 height 16
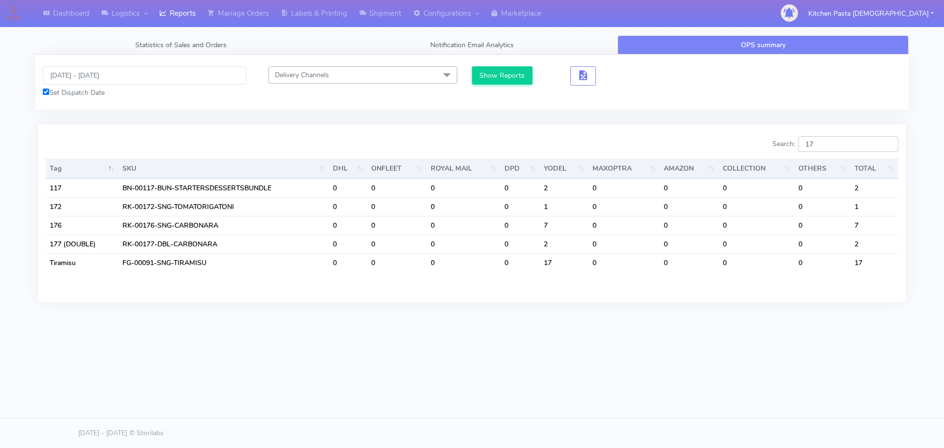
type input "1"
